Goal: Transaction & Acquisition: Book appointment/travel/reservation

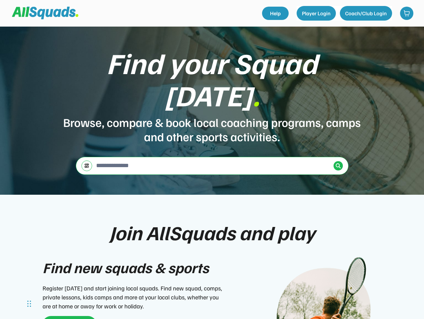
click at [212, 160] on div "Find your Squad [DATE] . Browse, compare & book local coaching programs, camps …" at bounding box center [212, 111] width 424 height 168
click at [212, 173] on div "Find your Squad [DATE] . Browse, compare & book local coaching programs, camps …" at bounding box center [212, 111] width 424 height 168
click at [212, 115] on div "Browse, compare & book local coaching programs, camps and other sports activiti…" at bounding box center [212, 129] width 299 height 29
click at [212, 90] on div "Find your Squad [DATE] ." at bounding box center [212, 79] width 299 height 65
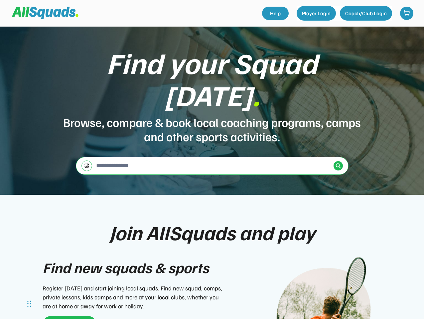
click at [212, 74] on div "Find your Squad [DATE] ." at bounding box center [212, 79] width 299 height 65
click at [212, 115] on div "Browse, compare & book local coaching programs, camps and other sports activiti…" at bounding box center [212, 129] width 299 height 29
click at [212, 159] on input "input" at bounding box center [213, 165] width 236 height 13
click at [87, 163] on img at bounding box center [86, 165] width 5 height 5
